Goal: Navigation & Orientation: Find specific page/section

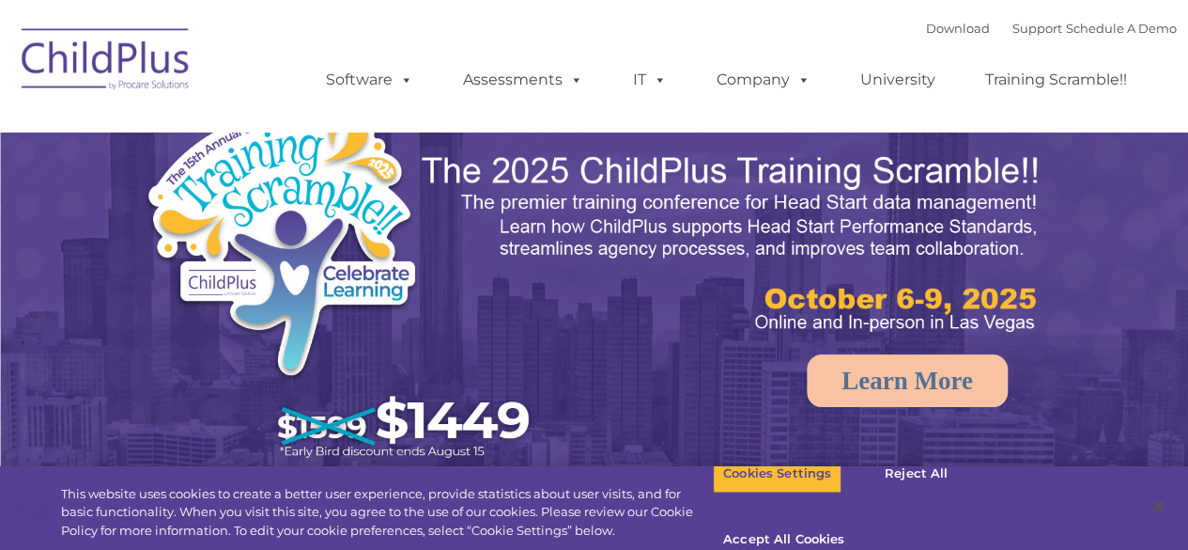
select select "MEDIUM"
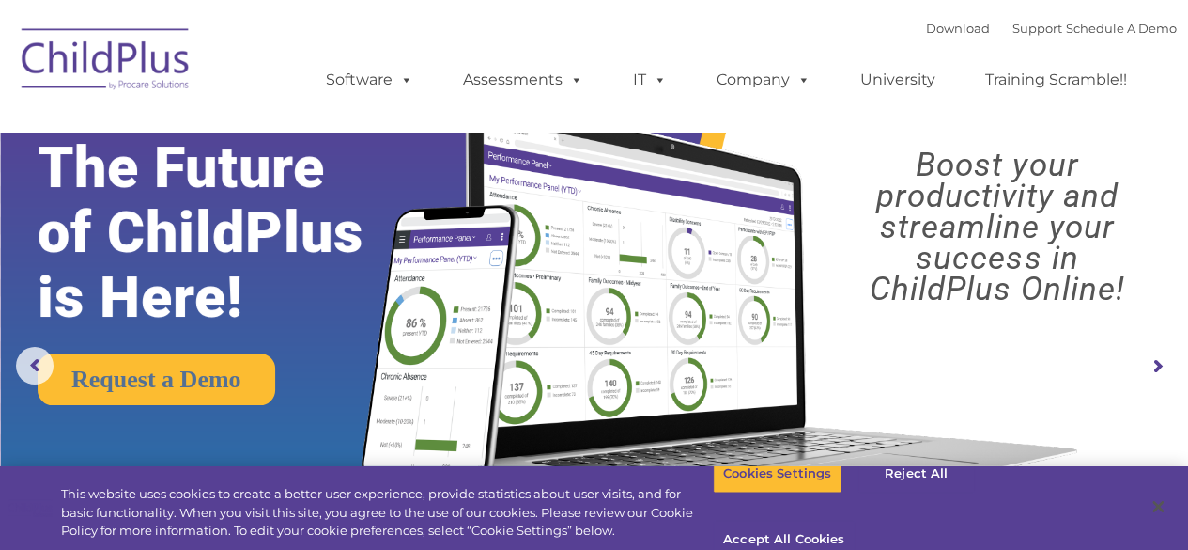
click at [1103, 124] on nav "Download Support | Schedule A Demo  MENU MENU Software ChildPlus: The original…" at bounding box center [594, 66] width 1188 height 132
click at [605, 10] on nav "Download Support | Schedule A Demo  MENU MENU Software ChildPlus: The original…" at bounding box center [594, 66] width 1188 height 132
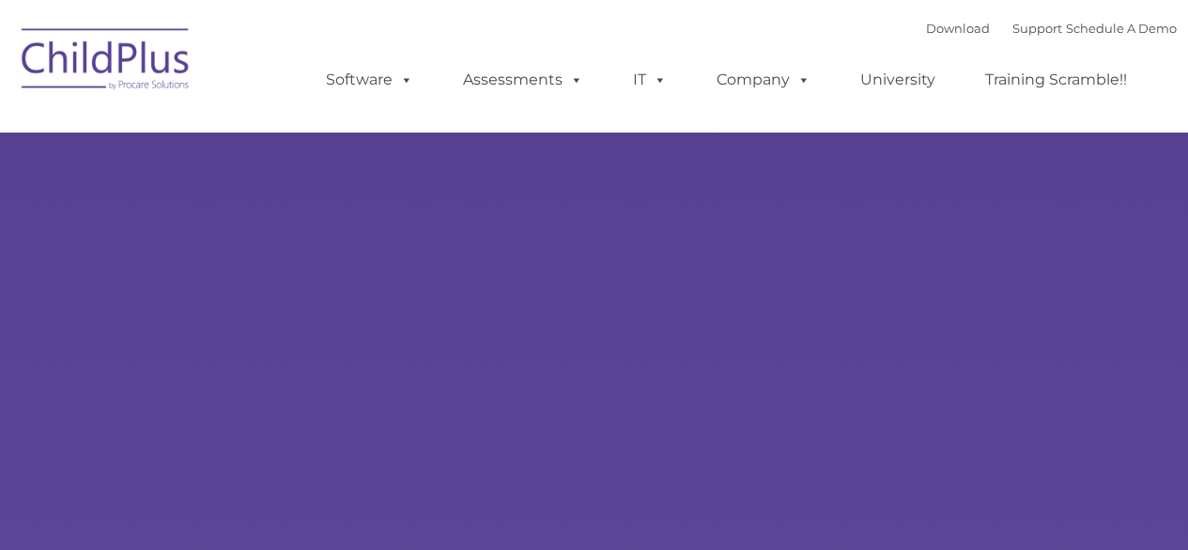
type input ""
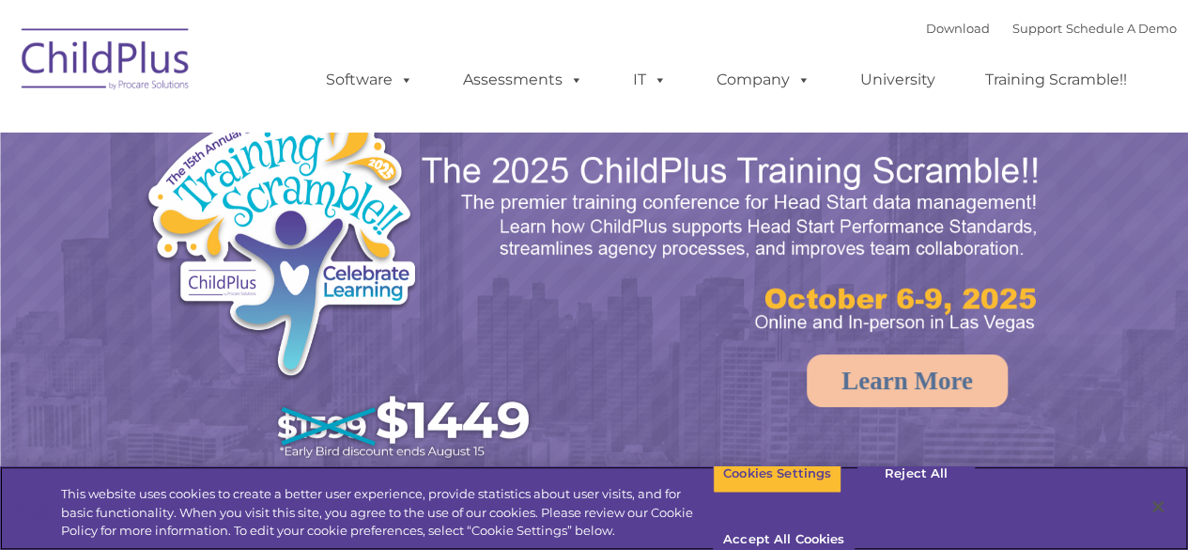
select select "MEDIUM"
